Goal: Information Seeking & Learning: Learn about a topic

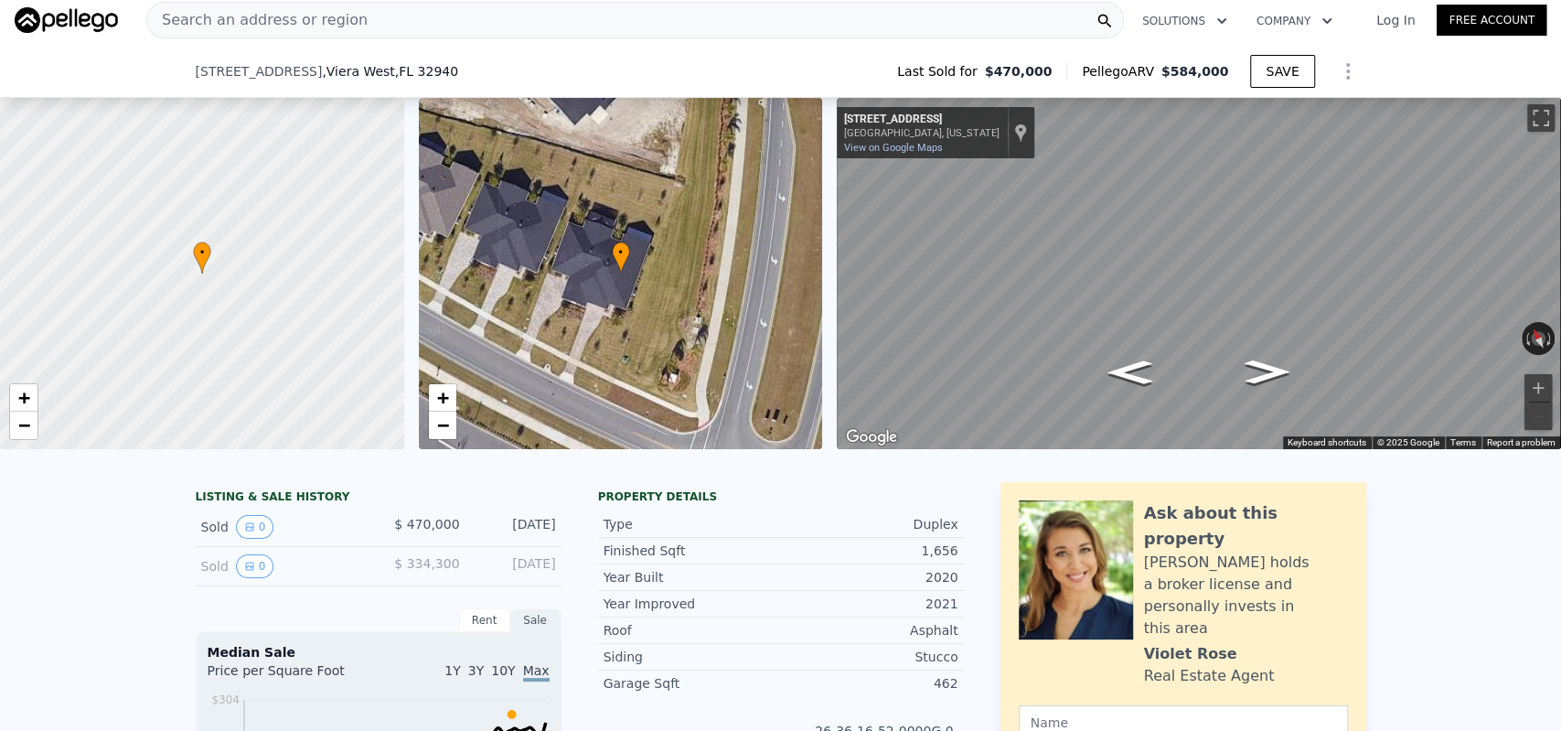
scroll to position [187, 0]
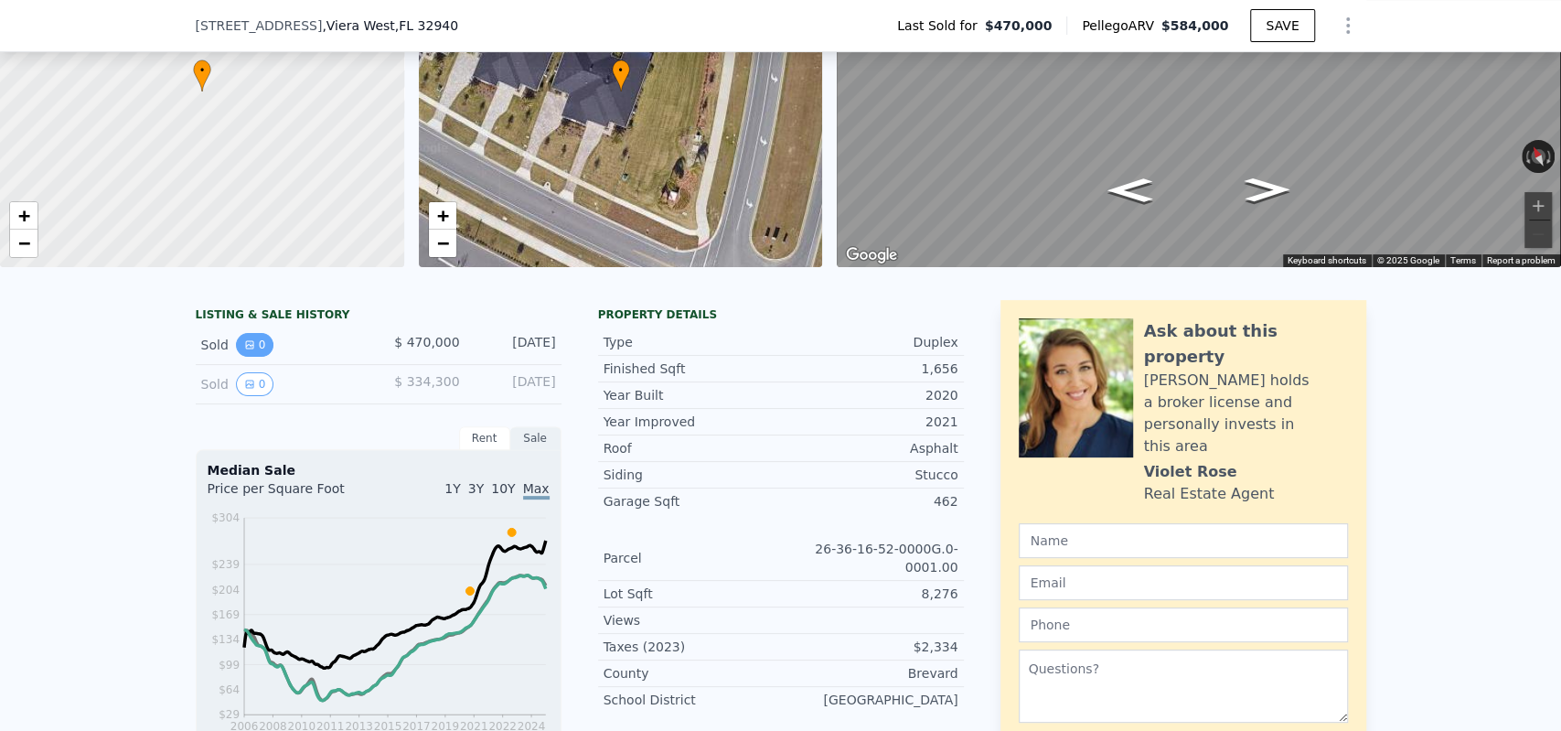
click at [251, 347] on button "0" at bounding box center [255, 345] width 38 height 24
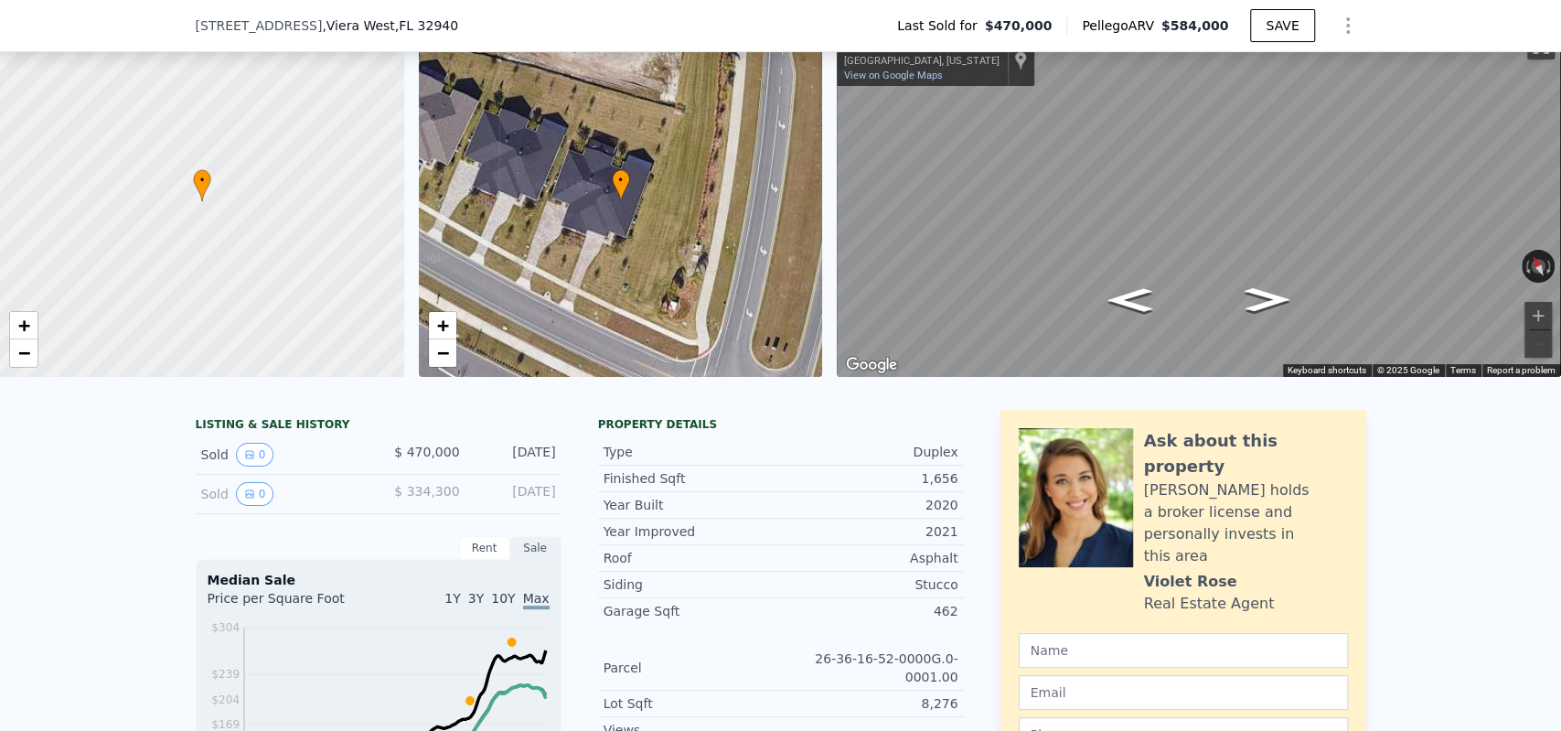
scroll to position [84, 0]
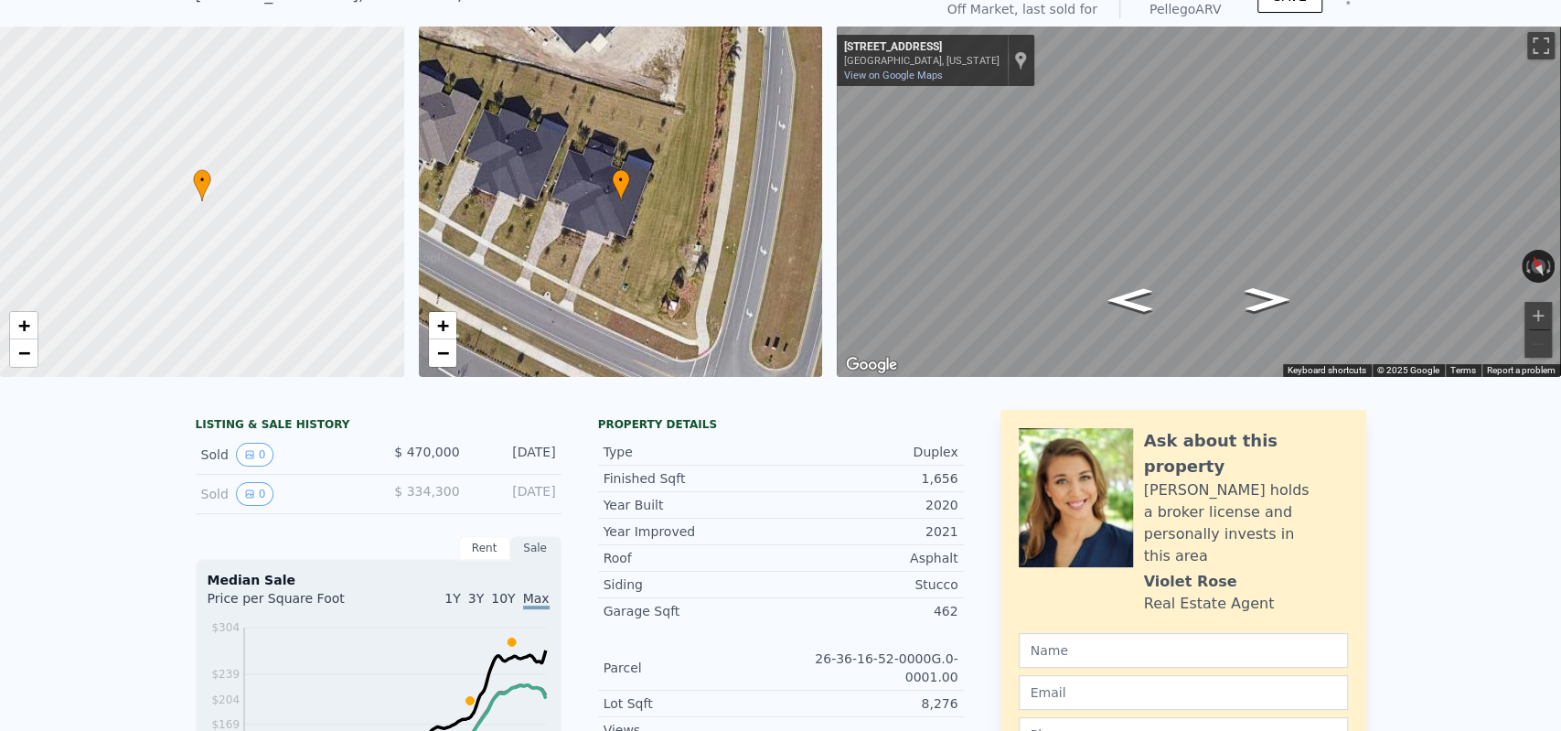
click at [776, 268] on div "• + −" at bounding box center [621, 201] width 404 height 351
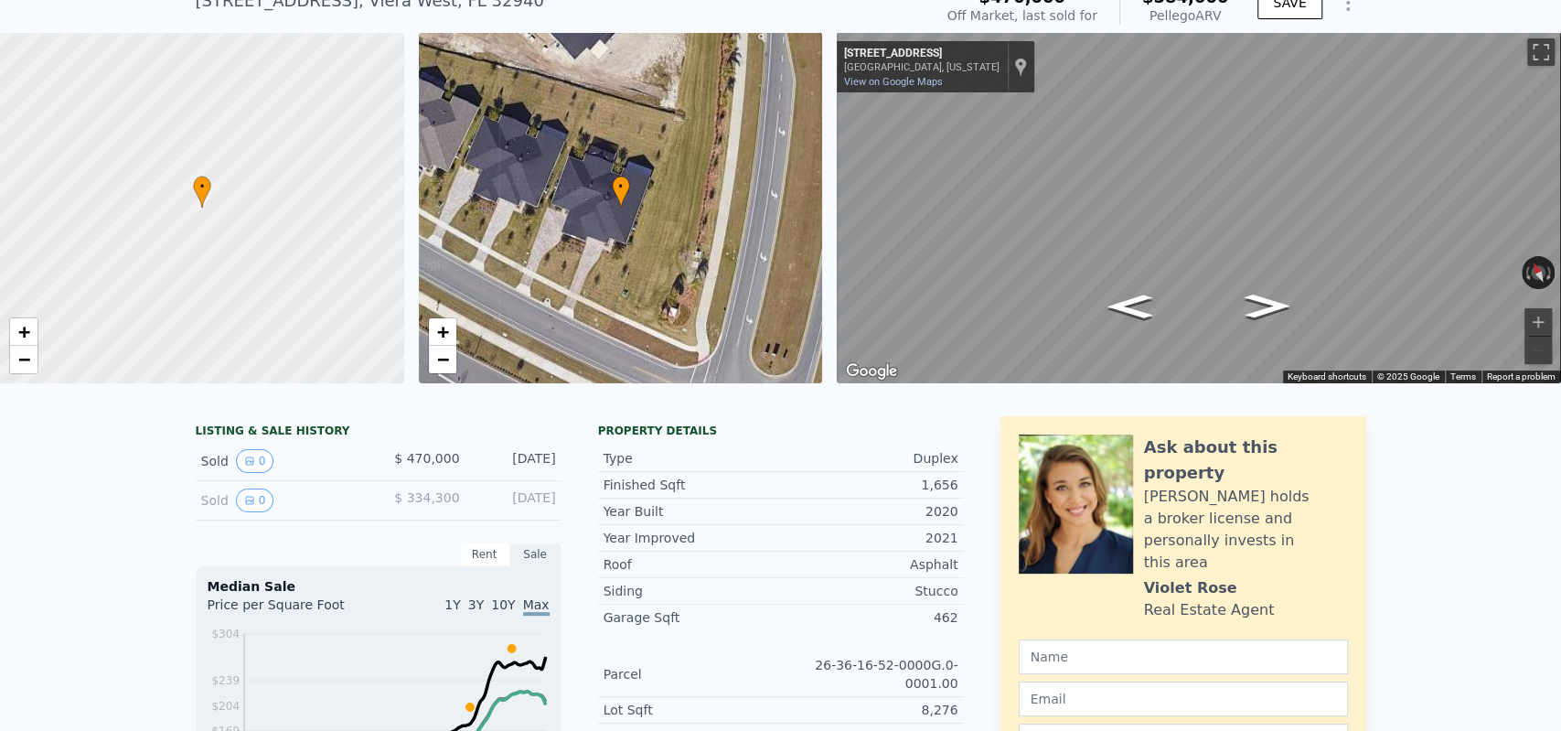
click at [347, 80] on div at bounding box center [202, 208] width 485 height 422
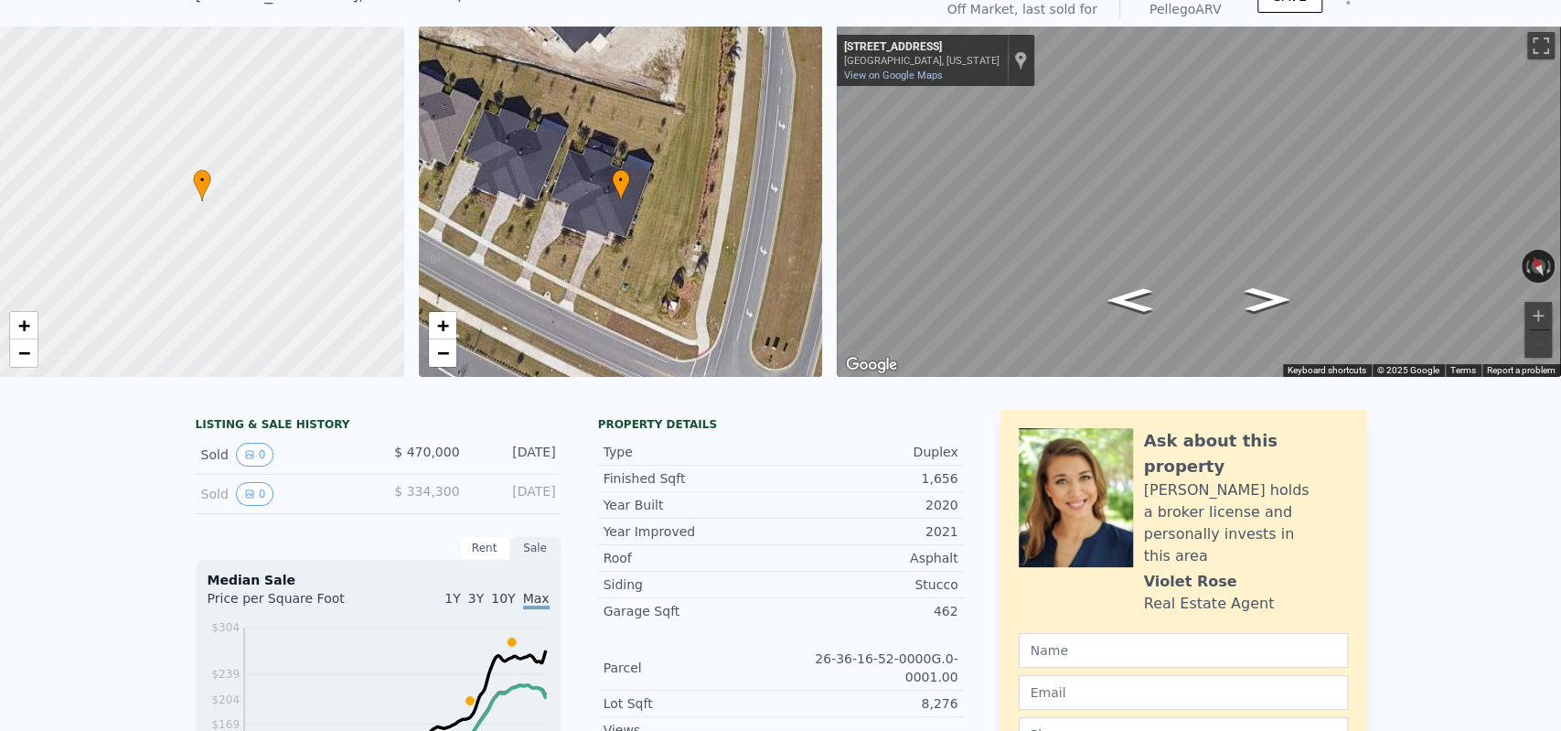
scroll to position [84, 0]
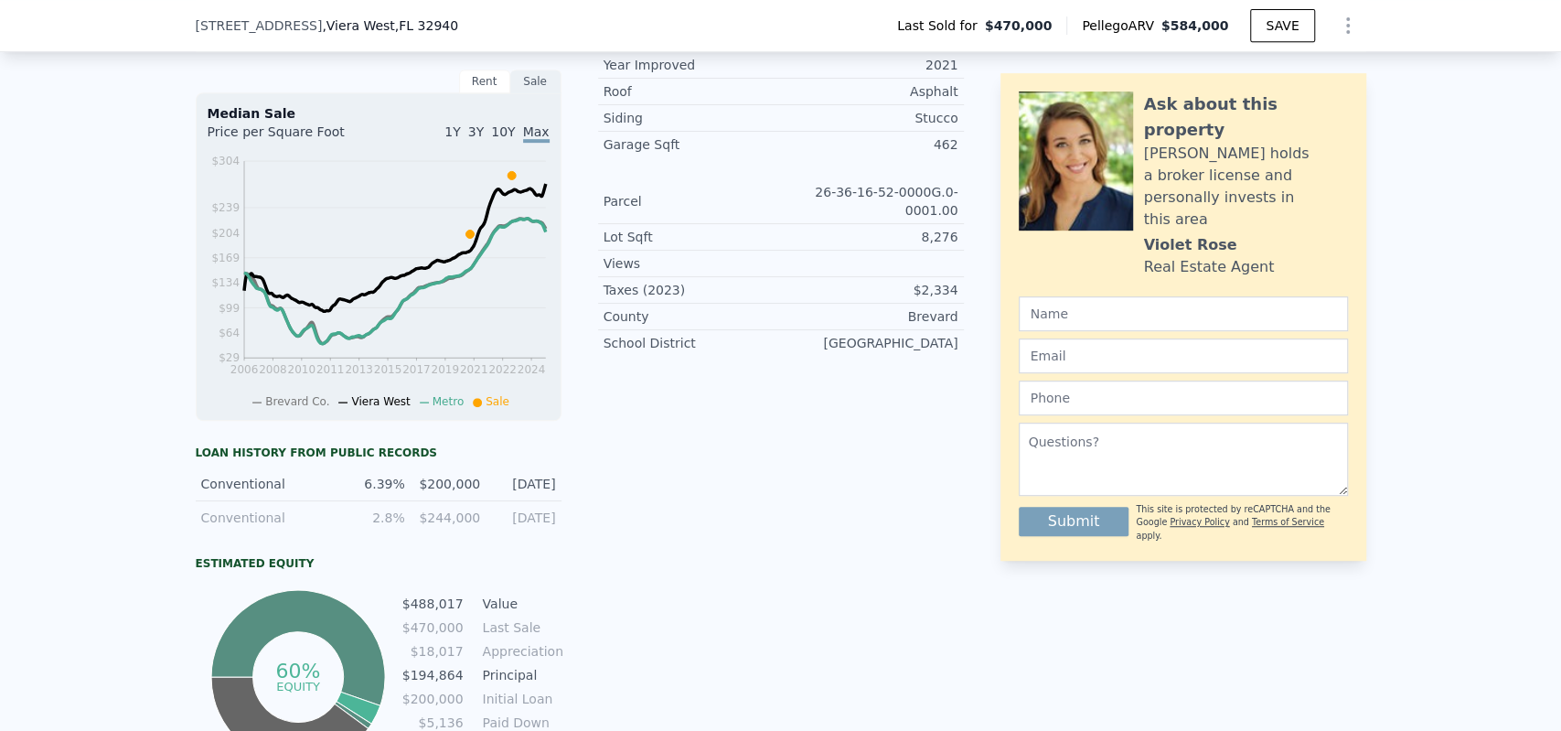
scroll to position [548, 0]
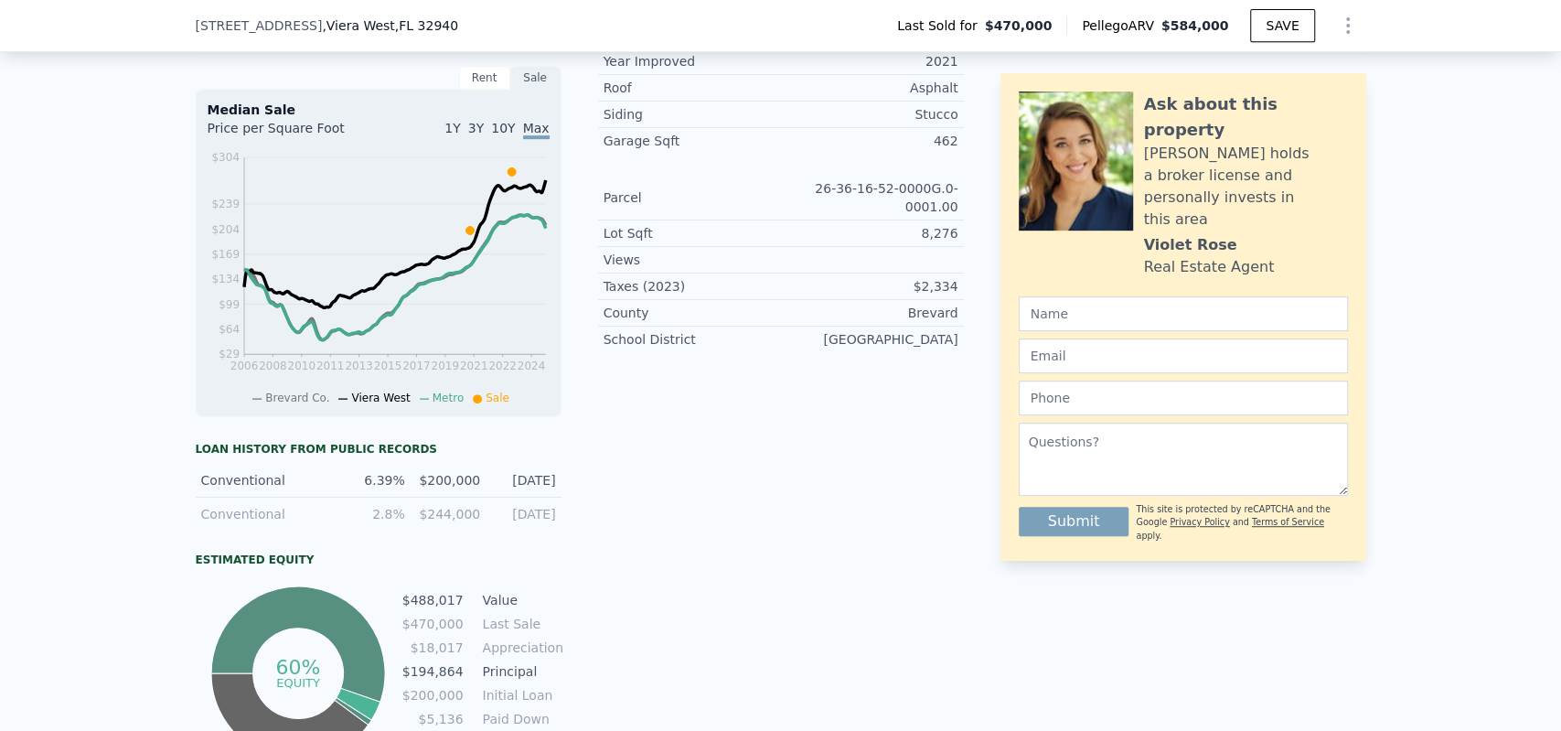
click at [475, 69] on div "Rent" at bounding box center [484, 78] width 51 height 24
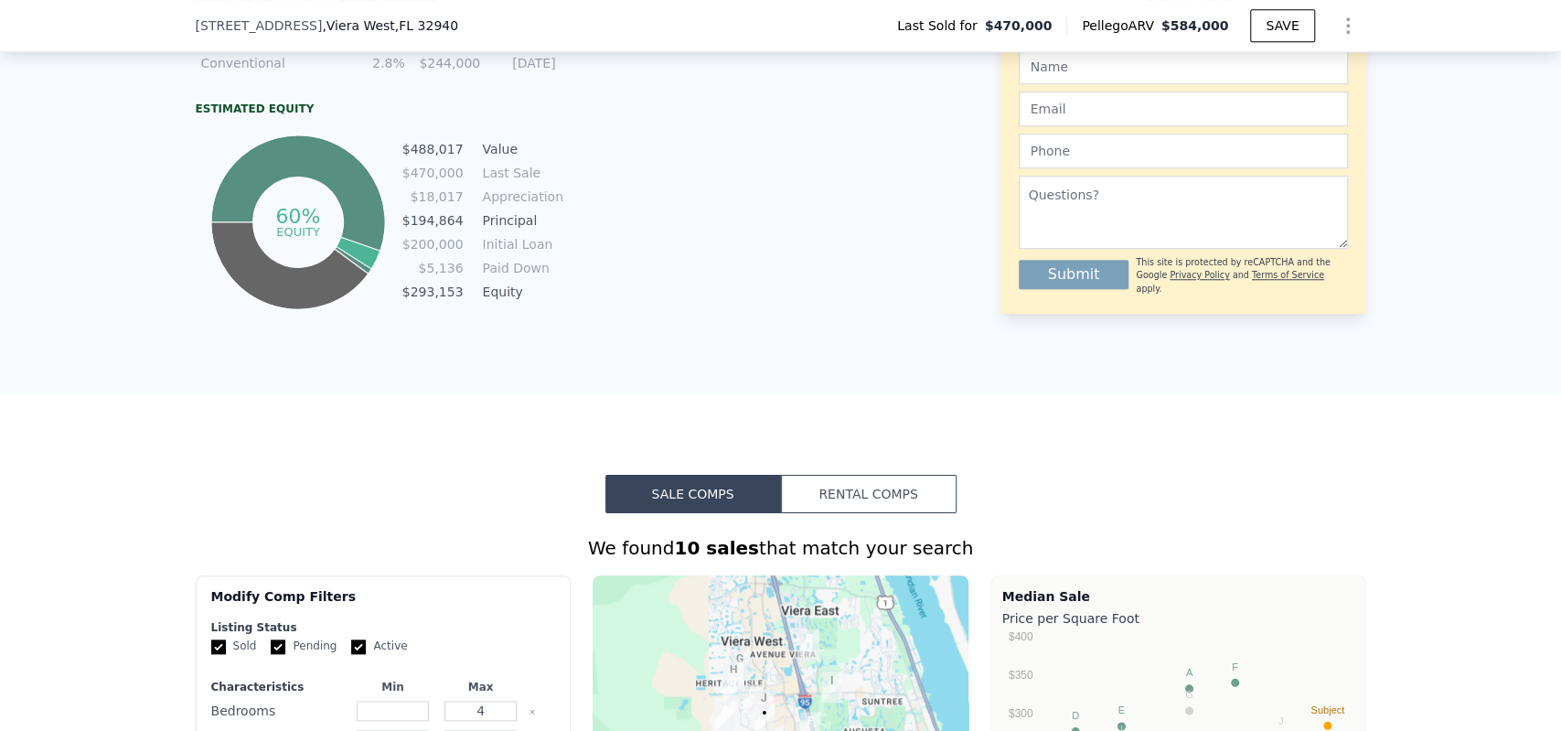
scroll to position [1126, 0]
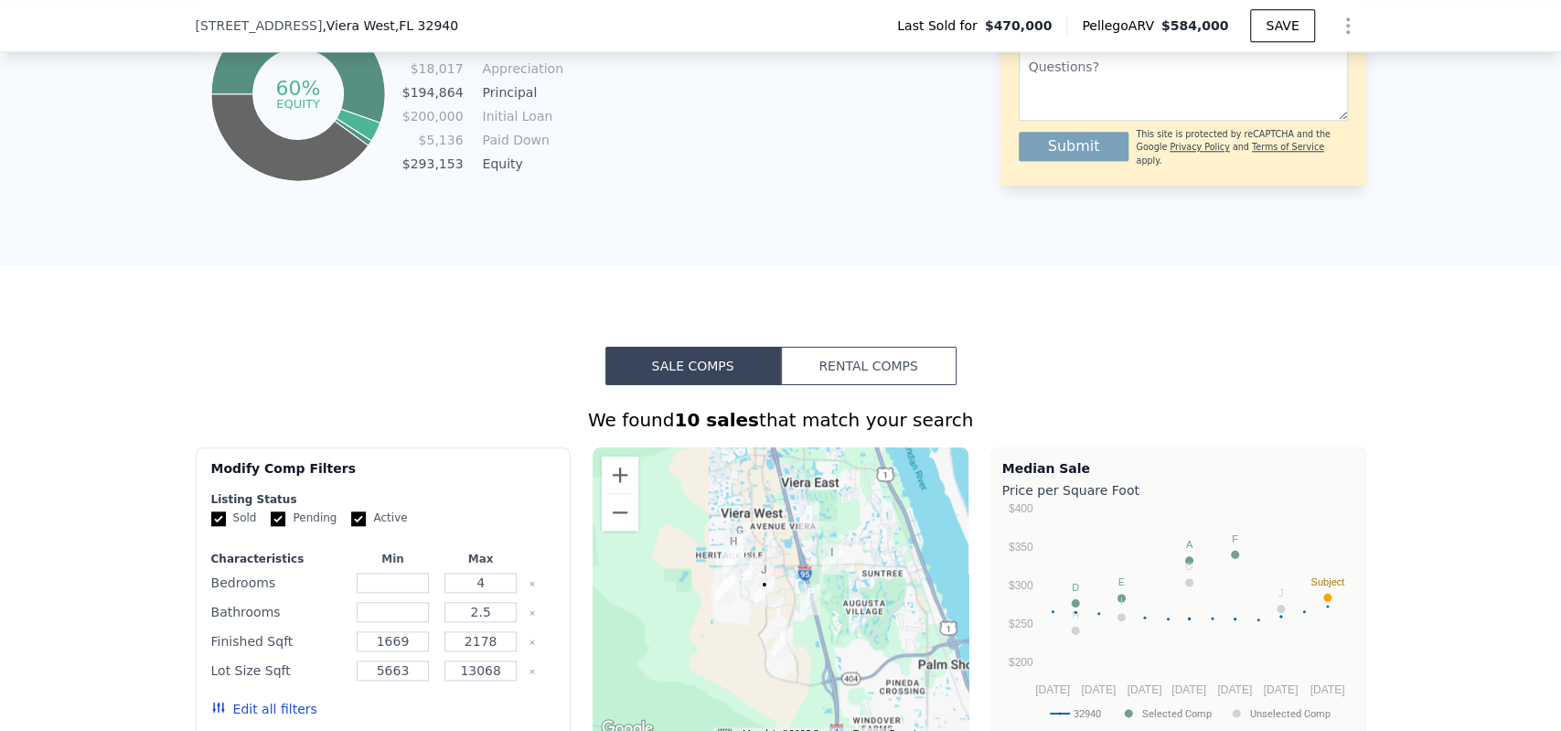
click at [921, 347] on button "Rental Comps" at bounding box center [869, 366] width 176 height 38
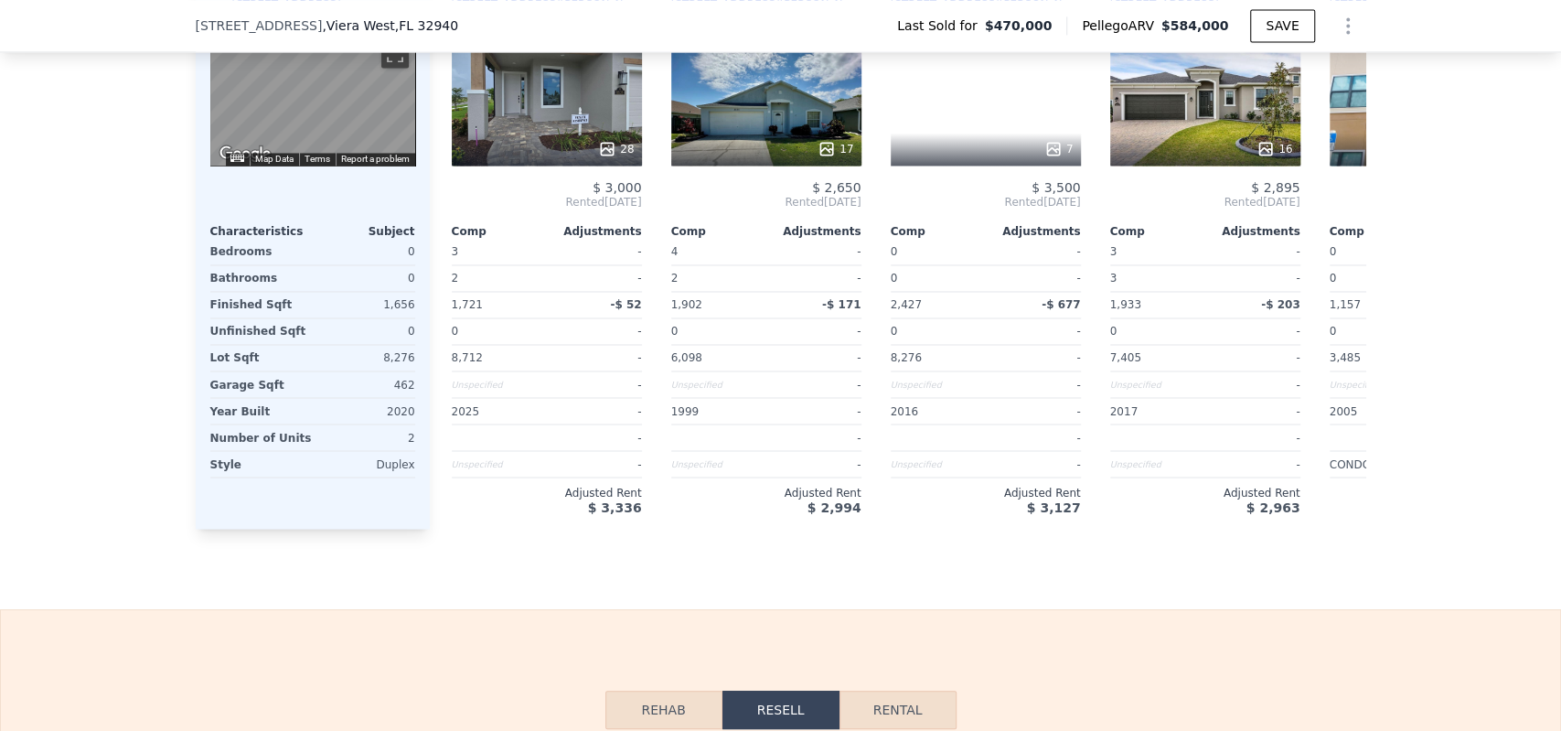
scroll to position [1798, 0]
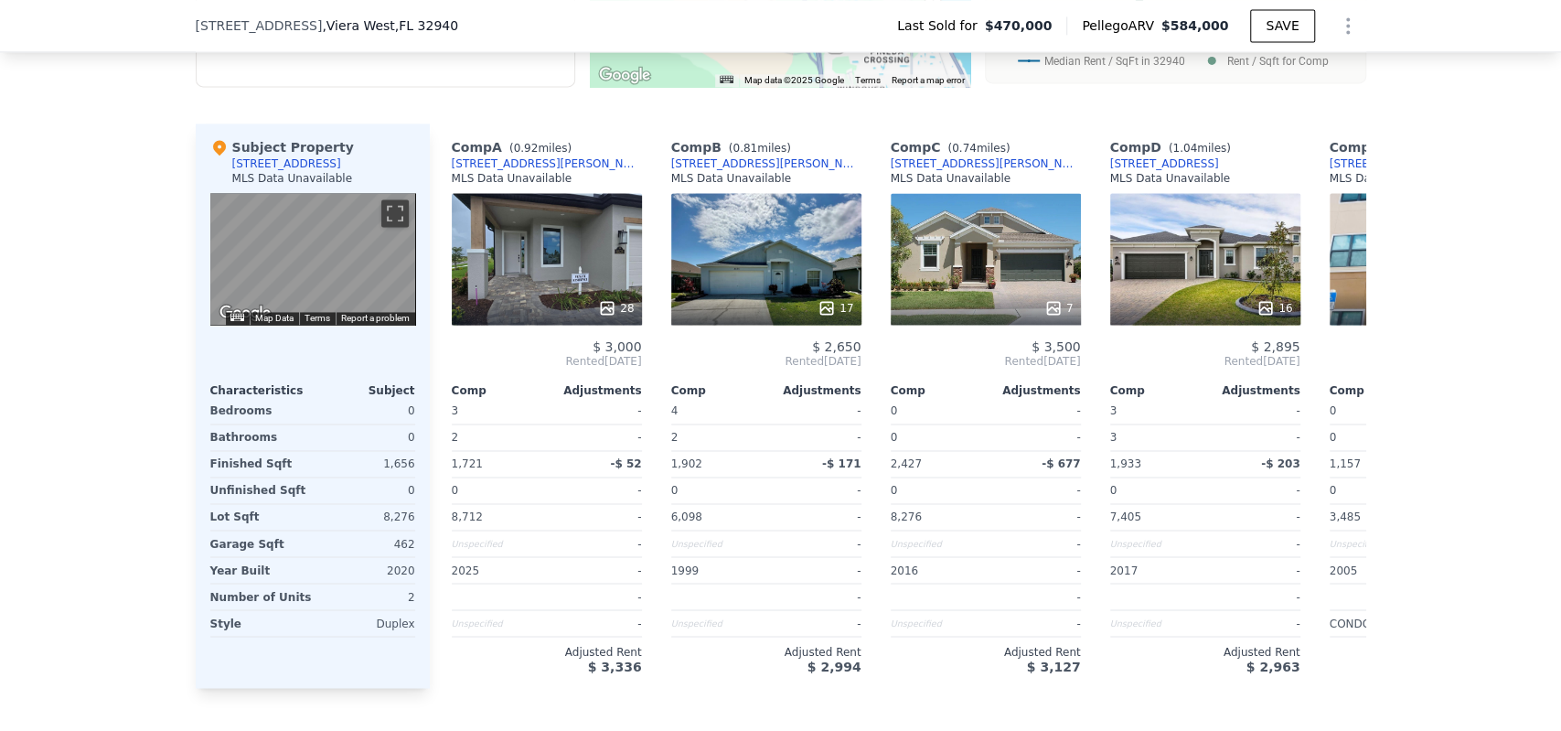
click at [281, 176] on div "MLS Data Unavailable" at bounding box center [292, 178] width 121 height 15
click at [133, 393] on div "We found 10 rentals that match your search Listings provided by . Filters Map P…" at bounding box center [780, 201] width 1561 height 974
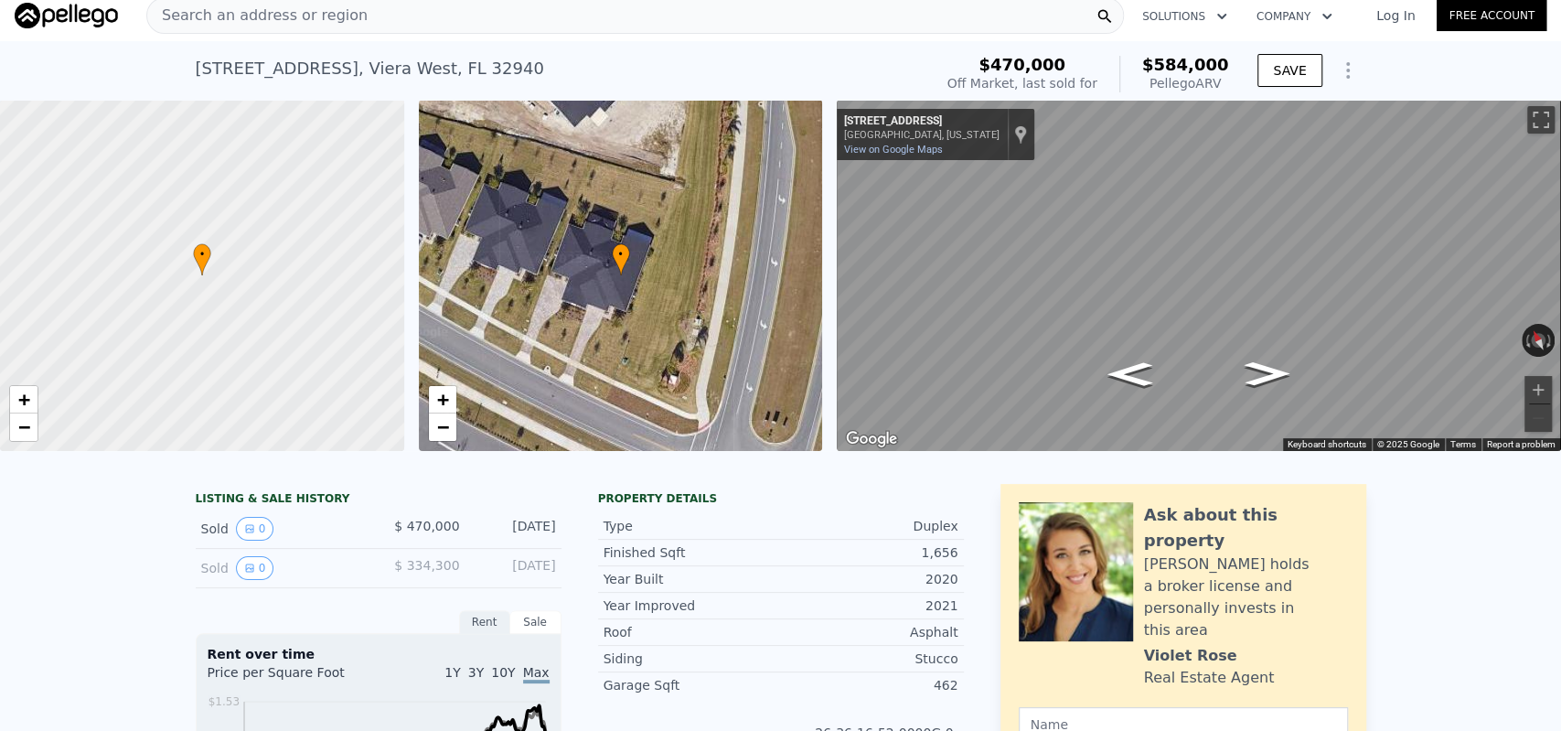
scroll to position [0, 0]
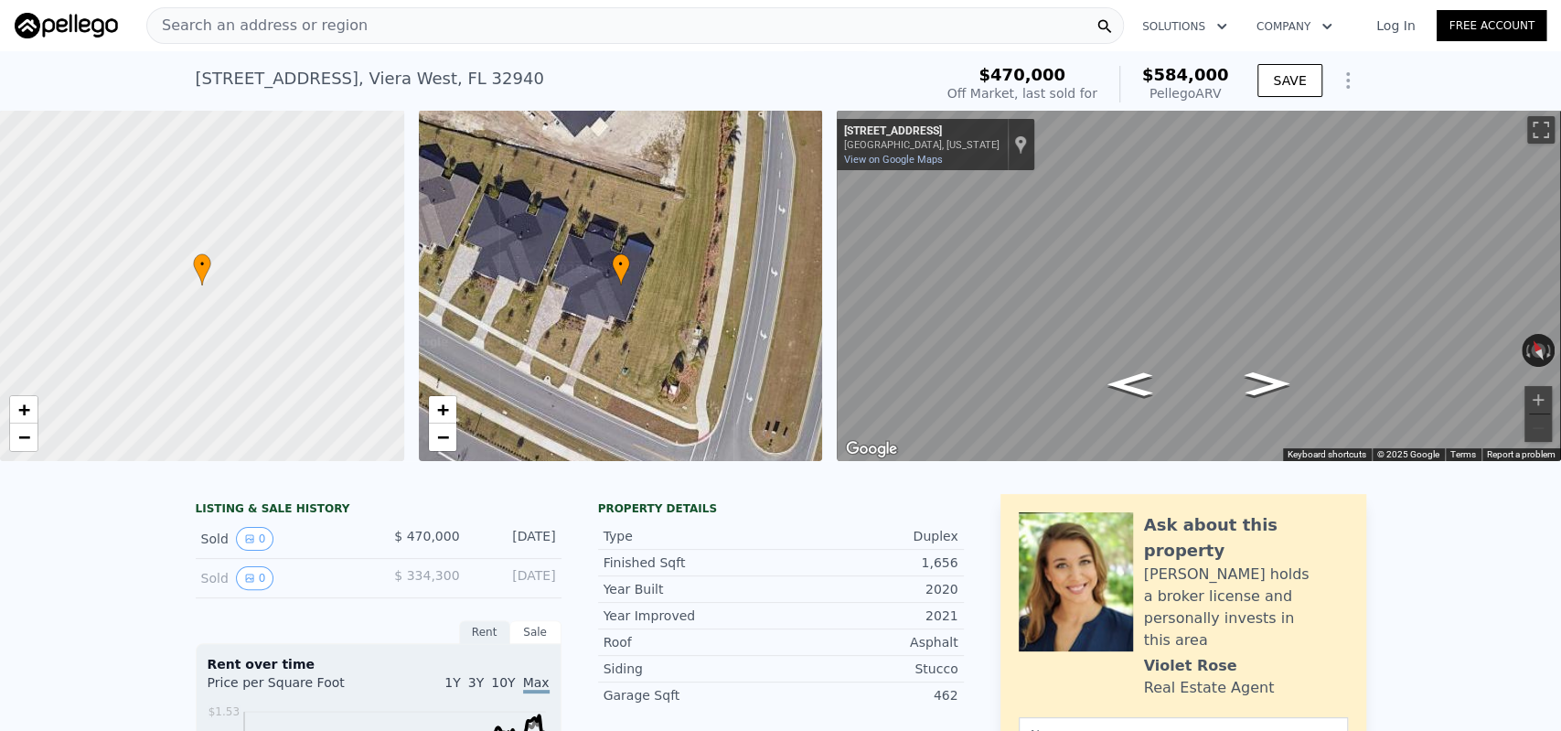
click at [1345, 80] on icon "Show Options" at bounding box center [1348, 80] width 22 height 22
